Goal: Transaction & Acquisition: Subscribe to service/newsletter

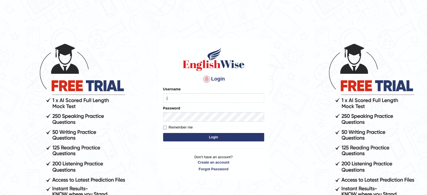
type input "Jhoandavid"
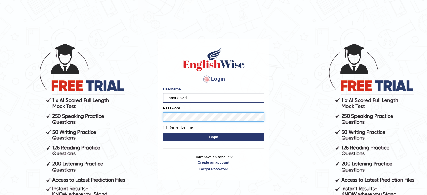
click at [163, 133] on button "Login" at bounding box center [213, 137] width 101 height 8
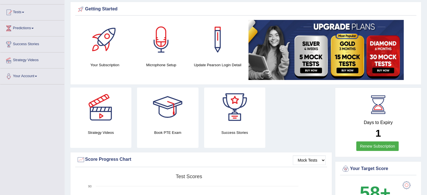
scroll to position [56, 0]
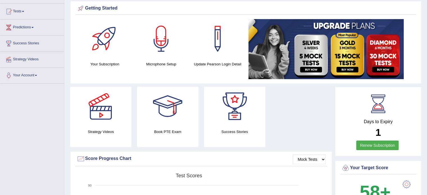
click at [375, 144] on link "Renew Subscription" at bounding box center [377, 146] width 42 height 10
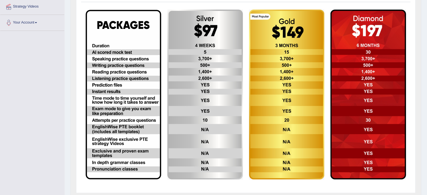
scroll to position [108, 0]
